Goal: Task Accomplishment & Management: Complete application form

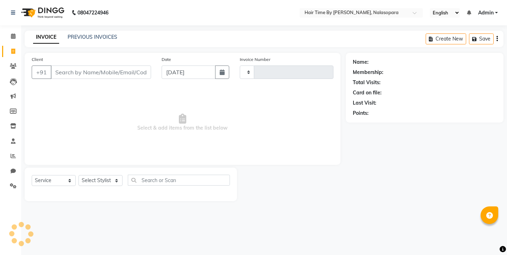
click at [13, 50] on icon at bounding box center [13, 51] width 4 height 5
drag, startPoint x: 0, startPoint y: 0, endPoint x: 9, endPoint y: 47, distance: 48.4
click at [13, 52] on icon at bounding box center [13, 51] width 4 height 5
click at [12, 66] on icon at bounding box center [13, 65] width 7 height 5
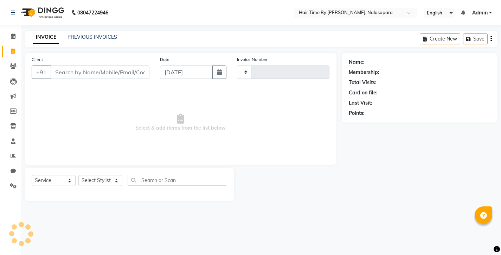
click at [9, 47] on span at bounding box center [13, 51] width 12 height 8
click at [12, 47] on span at bounding box center [13, 51] width 12 height 8
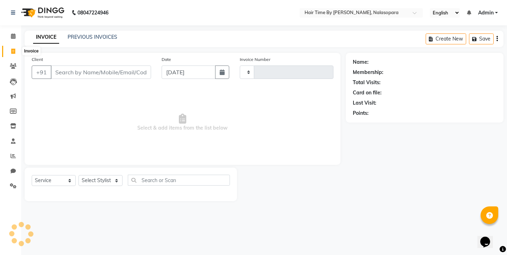
select select "service"
type input "0665"
select select "8131"
drag, startPoint x: 12, startPoint y: 47, endPoint x: 31, endPoint y: 47, distance: 19.0
click at [20, 47] on li "Invoice" at bounding box center [10, 51] width 21 height 15
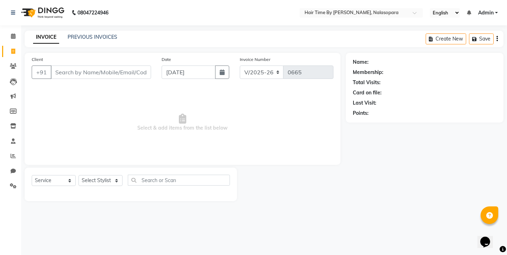
click at [31, 47] on main "INVOICE PREVIOUS INVOICES Create New Save Client +91 Date [DATE] Invoice Number…" at bounding box center [263, 121] width 485 height 181
click at [58, 76] on input "Client" at bounding box center [101, 71] width 100 height 13
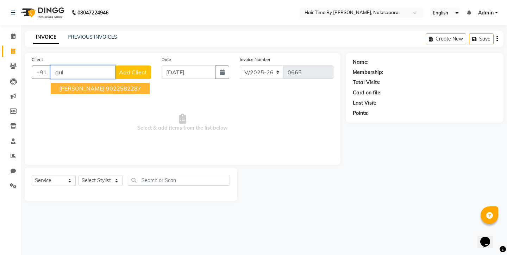
click at [68, 88] on span "[PERSON_NAME]" at bounding box center [81, 88] width 45 height 7
type input "9022582287"
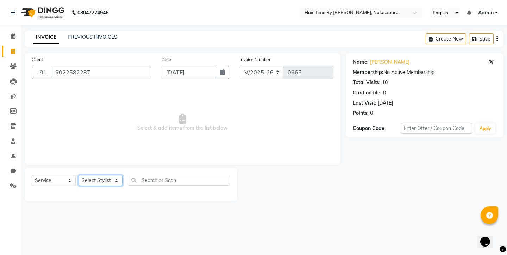
select select "75792"
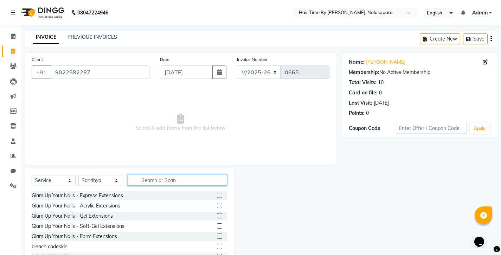
click at [138, 182] on input "text" at bounding box center [178, 179] width 100 height 11
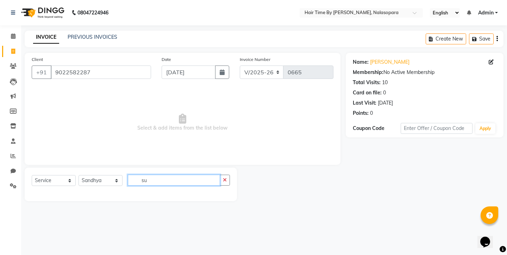
type input "s"
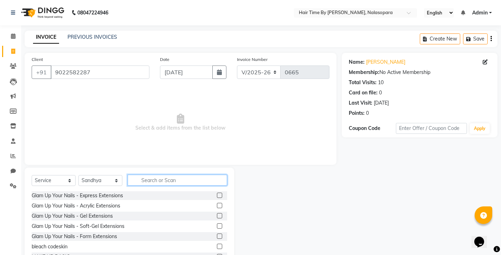
type input "a"
type input "h"
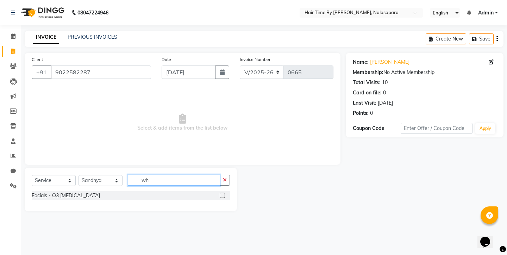
type input "w"
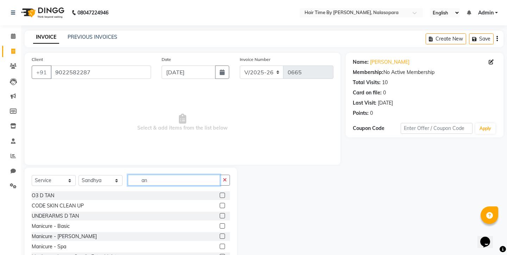
type input "a"
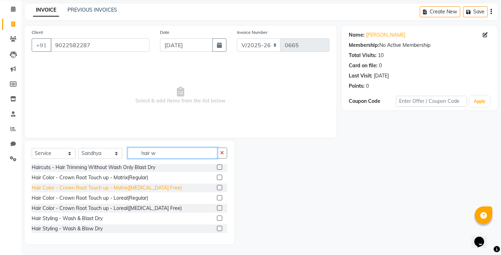
scroll to position [27, 0]
type input "hair w"
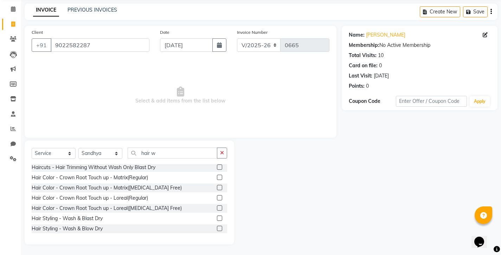
click at [217, 218] on label at bounding box center [219, 217] width 5 height 5
click at [217, 218] on input "checkbox" at bounding box center [219, 218] width 5 height 5
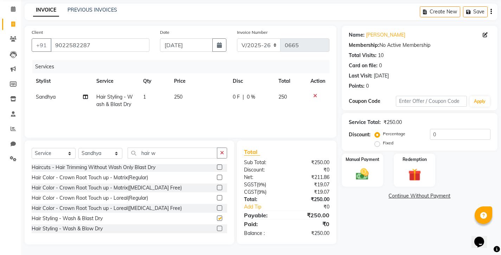
checkbox input "false"
click at [186, 95] on td "250" at bounding box center [199, 100] width 59 height 23
select select "75792"
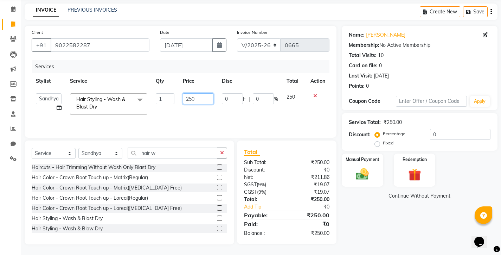
click at [196, 101] on input "250" at bounding box center [198, 98] width 31 height 11
type input "2"
type input "300"
click at [196, 101] on input "300" at bounding box center [198, 98] width 31 height 11
click at [217, 108] on td "300" at bounding box center [198, 104] width 39 height 30
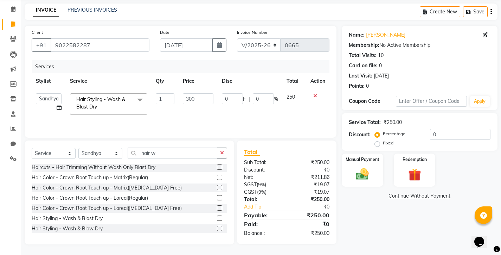
select select "75792"
click at [378, 167] on div "Manual Payment" at bounding box center [362, 170] width 43 height 35
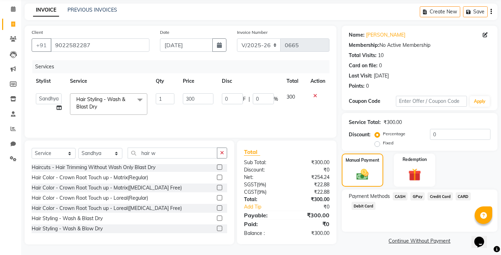
click at [399, 197] on span "CASH" at bounding box center [400, 196] width 15 height 8
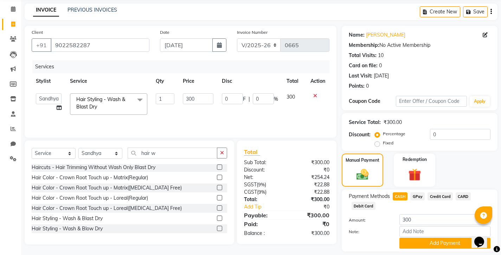
click at [420, 195] on span "GPay" at bounding box center [418, 196] width 14 height 8
drag, startPoint x: 411, startPoint y: 194, endPoint x: 437, endPoint y: 30, distance: 166.7
click at [431, 46] on div "Name: [PERSON_NAME] Membership: No Active Membership Total Visits: 10 Card on f…" at bounding box center [422, 146] width 161 height 240
click at [419, 196] on span "GPay" at bounding box center [418, 196] width 14 height 8
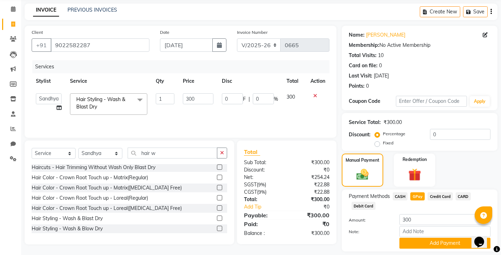
scroll to position [48, 0]
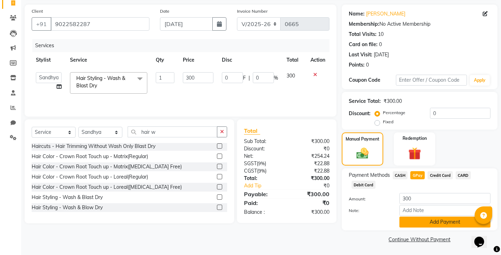
click at [436, 221] on button "Add Payment" at bounding box center [445, 221] width 91 height 11
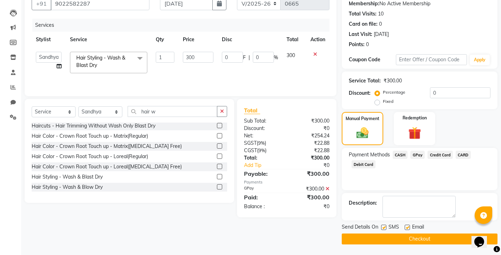
click at [421, 241] on button "Checkout" at bounding box center [420, 238] width 156 height 11
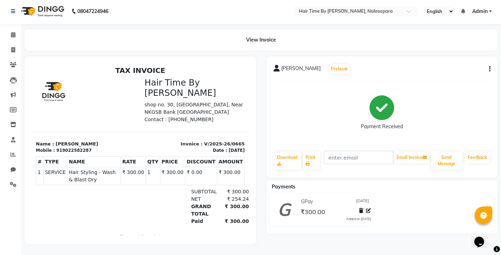
drag, startPoint x: 421, startPoint y: 241, endPoint x: 417, endPoint y: 224, distance: 16.6
click at [417, 224] on html "08047224946 Select Location × Hair Time By [PERSON_NAME], Nalasopara English EN…" at bounding box center [250, 126] width 501 height 255
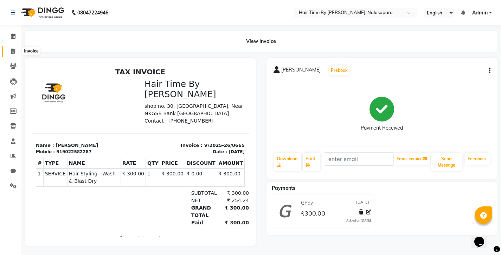
click at [13, 49] on icon at bounding box center [13, 51] width 4 height 5
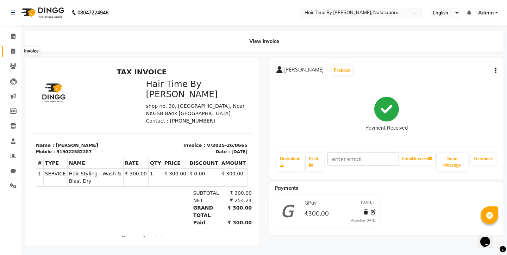
select select "8131"
select select "service"
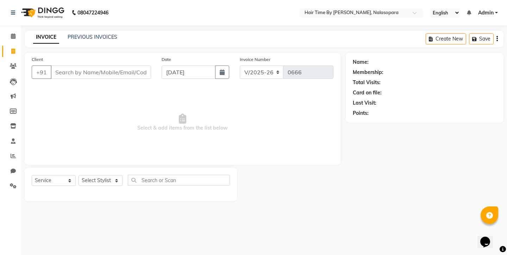
click at [64, 74] on input "Client" at bounding box center [101, 71] width 100 height 13
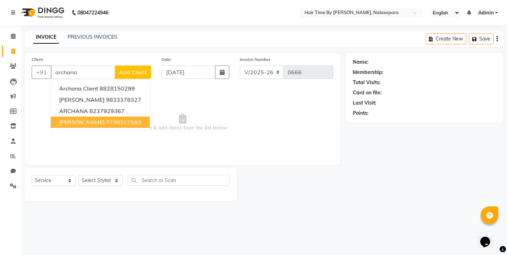
click at [70, 122] on span "[PERSON_NAME]" at bounding box center [81, 122] width 45 height 7
type input "7738217593"
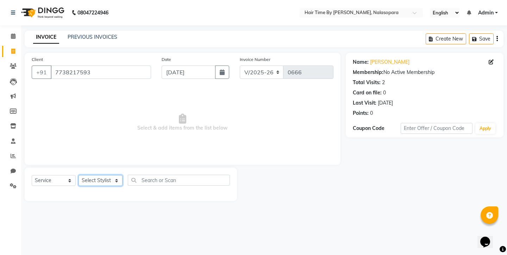
select select "78803"
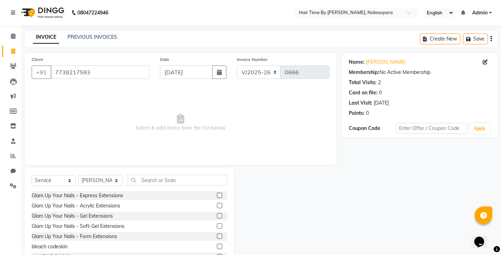
click at [141, 174] on div "Select Service Product Membership Package Voucher Prepaid Gift Card Select Styl…" at bounding box center [130, 219] width 210 height 104
click at [128, 180] on input "text" at bounding box center [178, 179] width 100 height 11
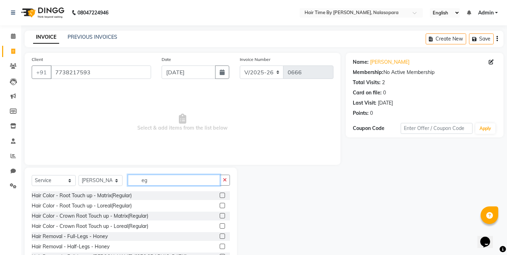
type input "e"
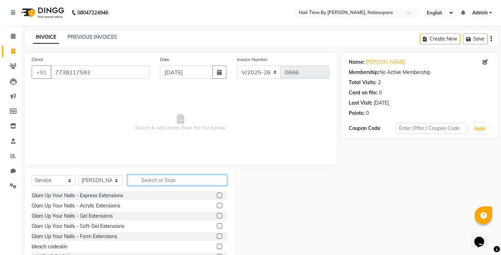
type input "h"
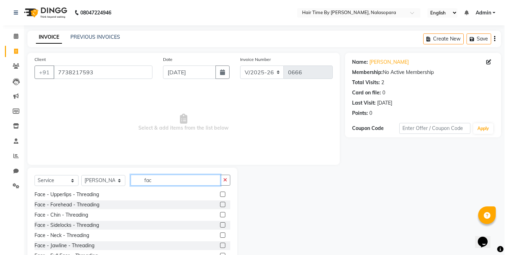
scroll to position [174, 0]
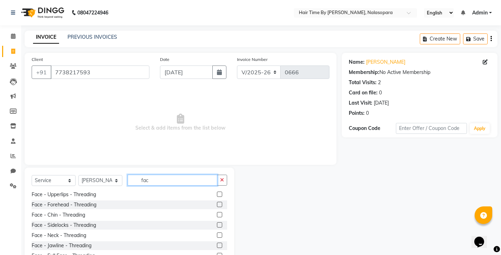
click at [156, 179] on input "fac" at bounding box center [173, 179] width 90 height 11
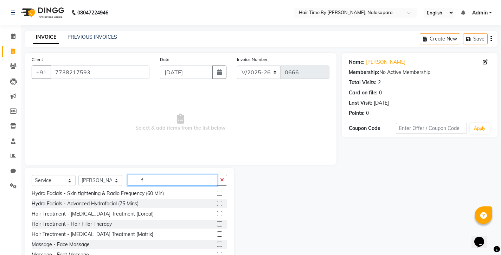
scroll to position [218, 0]
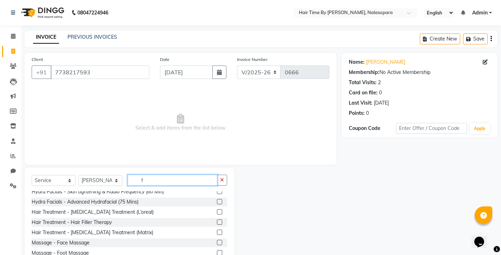
type input "f"
click at [217, 202] on label at bounding box center [219, 201] width 5 height 5
click at [217, 202] on input "checkbox" at bounding box center [219, 201] width 5 height 5
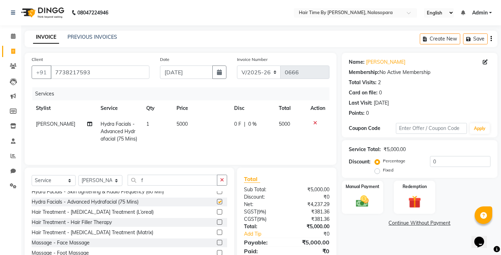
checkbox input "false"
click at [191, 124] on td "5000" at bounding box center [200, 131] width 57 height 31
select select "78803"
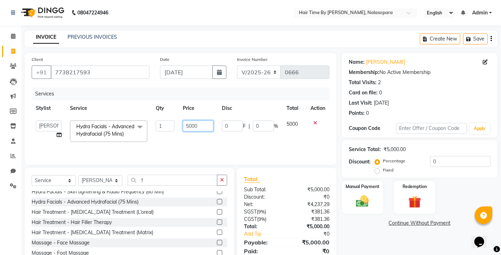
click at [205, 127] on input "5000" at bounding box center [198, 125] width 31 height 11
type input "5"
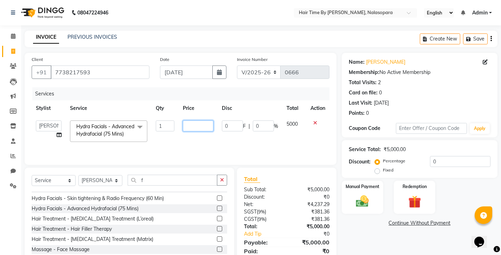
scroll to position [212, 0]
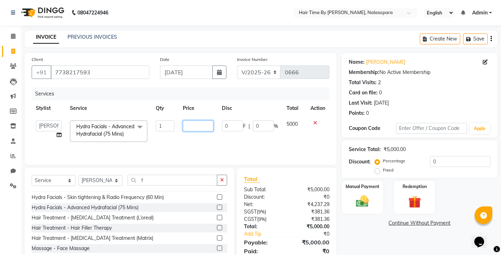
click at [190, 127] on input "number" at bounding box center [198, 125] width 31 height 11
type input "3500"
click at [198, 139] on td "3500" at bounding box center [198, 131] width 39 height 30
select select "78803"
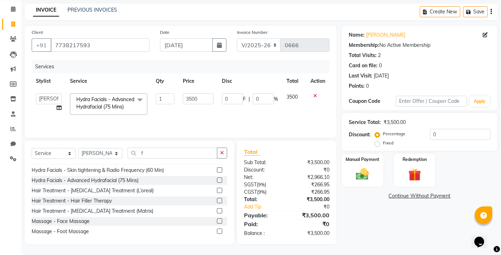
scroll to position [33, 0]
click at [362, 166] on img at bounding box center [362, 173] width 21 height 15
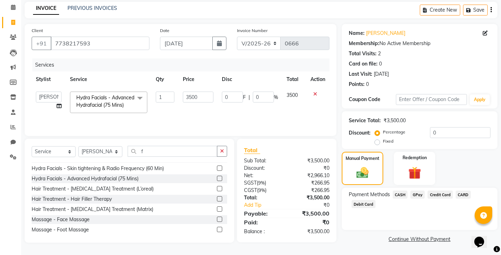
click at [419, 190] on span "GPay" at bounding box center [418, 194] width 14 height 8
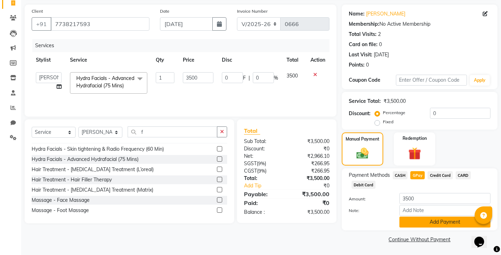
click at [425, 220] on button "Add Payment" at bounding box center [445, 221] width 91 height 11
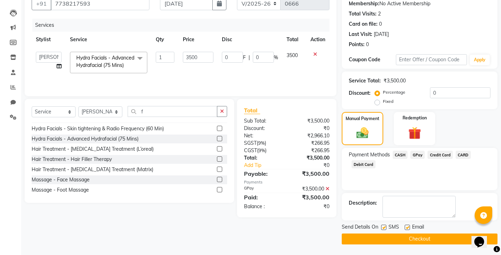
scroll to position [69, 0]
click at [411, 239] on button "Checkout" at bounding box center [420, 238] width 156 height 11
